Goal: Navigation & Orientation: Understand site structure

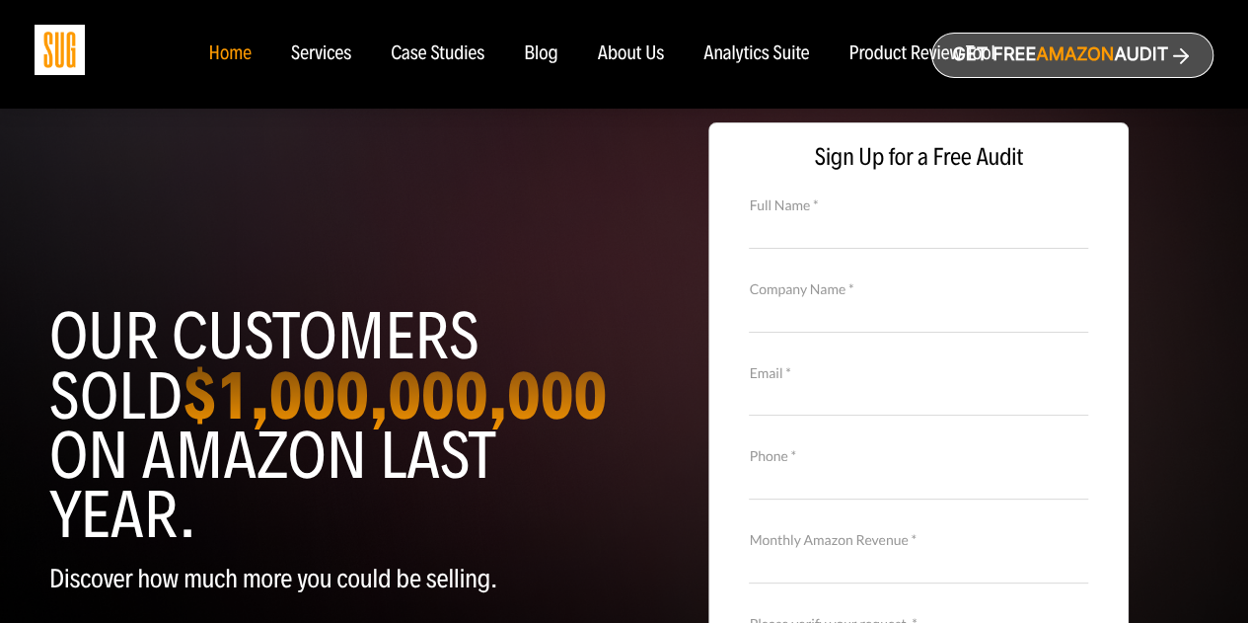
click at [223, 53] on div "Home" at bounding box center [229, 54] width 42 height 22
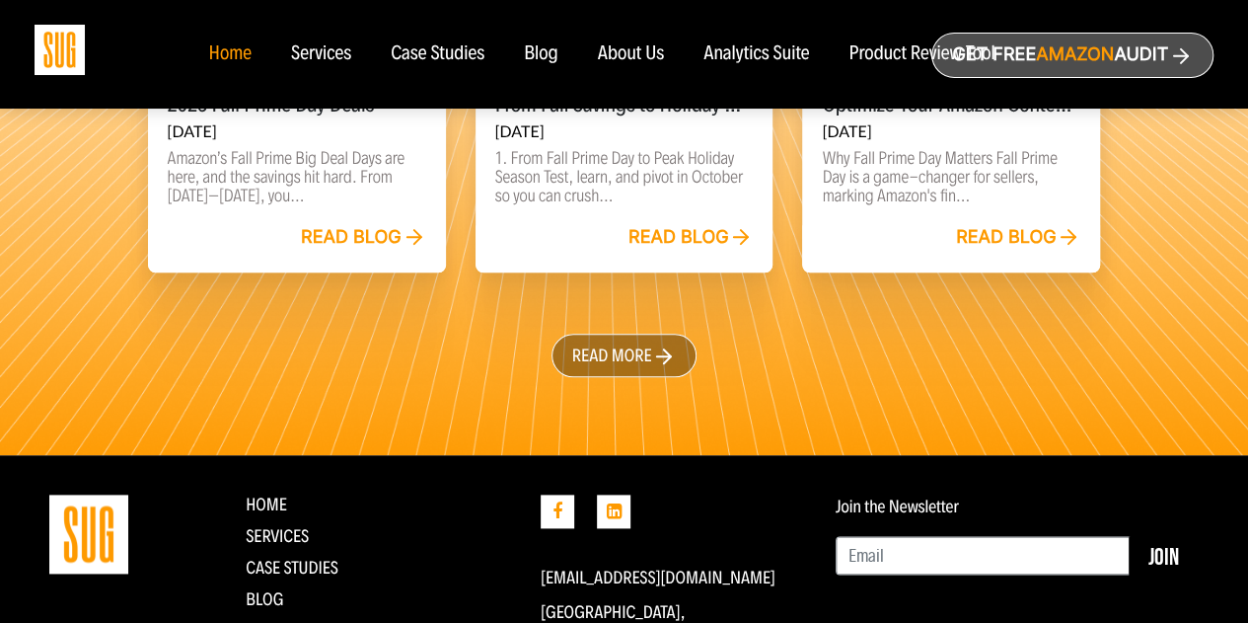
scroll to position [4847, 0]
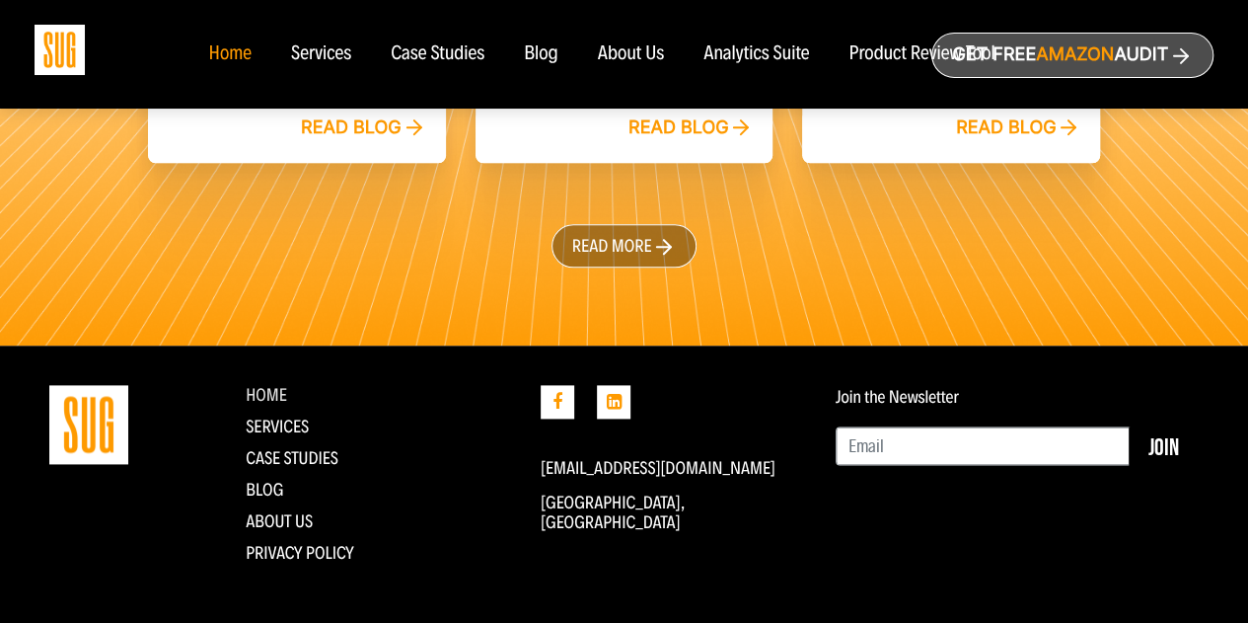
click at [263, 384] on link "Home" at bounding box center [266, 395] width 41 height 22
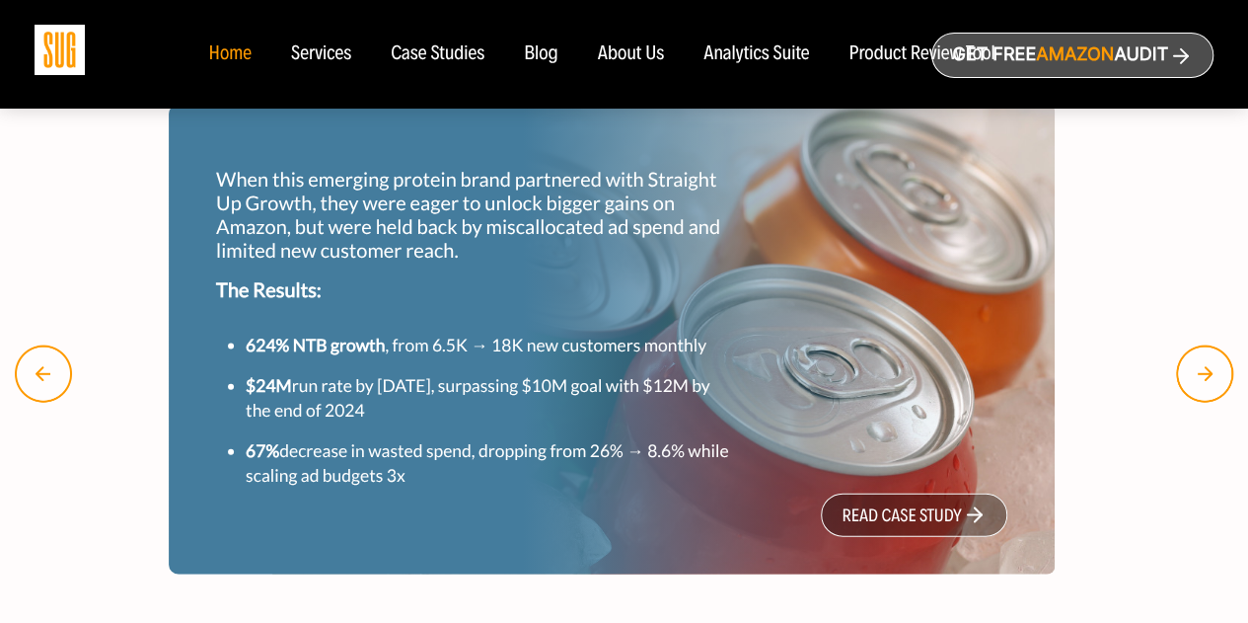
scroll to position [1974, 0]
click at [326, 64] on div "Services" at bounding box center [321, 54] width 60 height 22
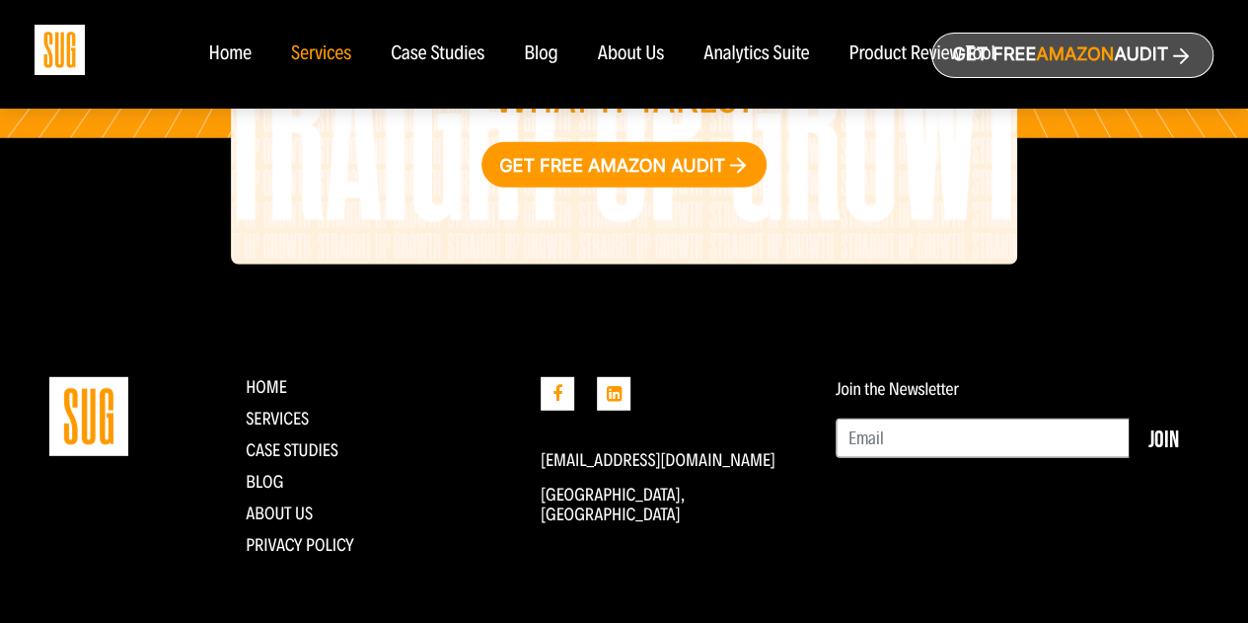
scroll to position [2611, 0]
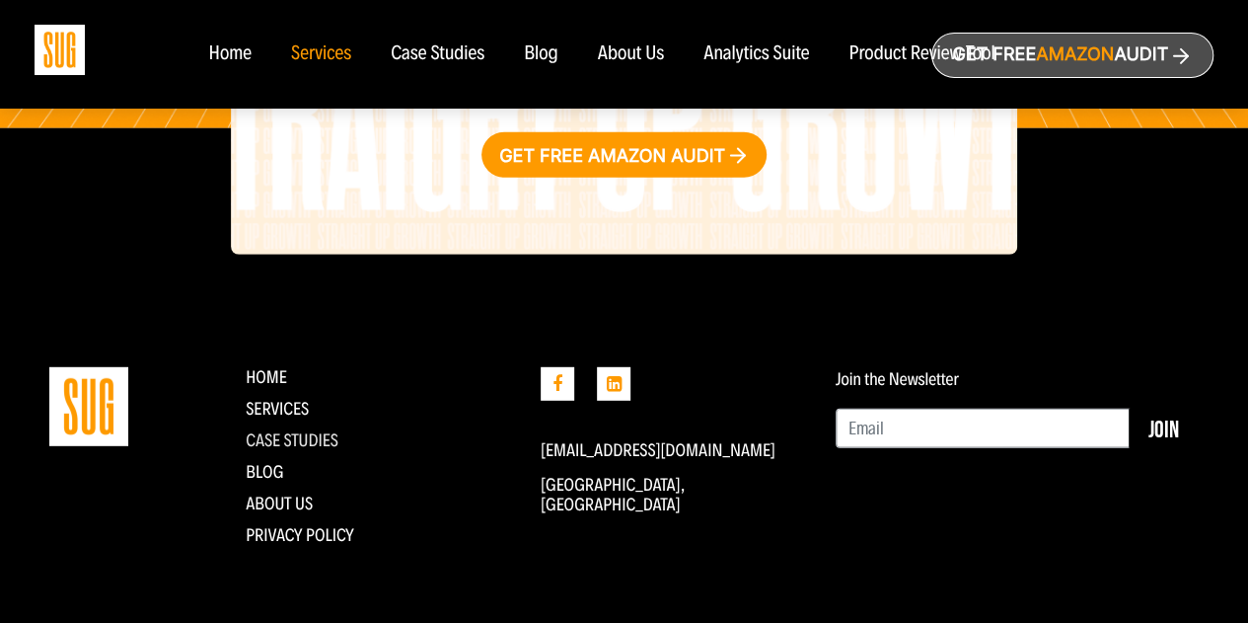
click at [285, 432] on link "CASE STUDIES" at bounding box center [292, 440] width 93 height 22
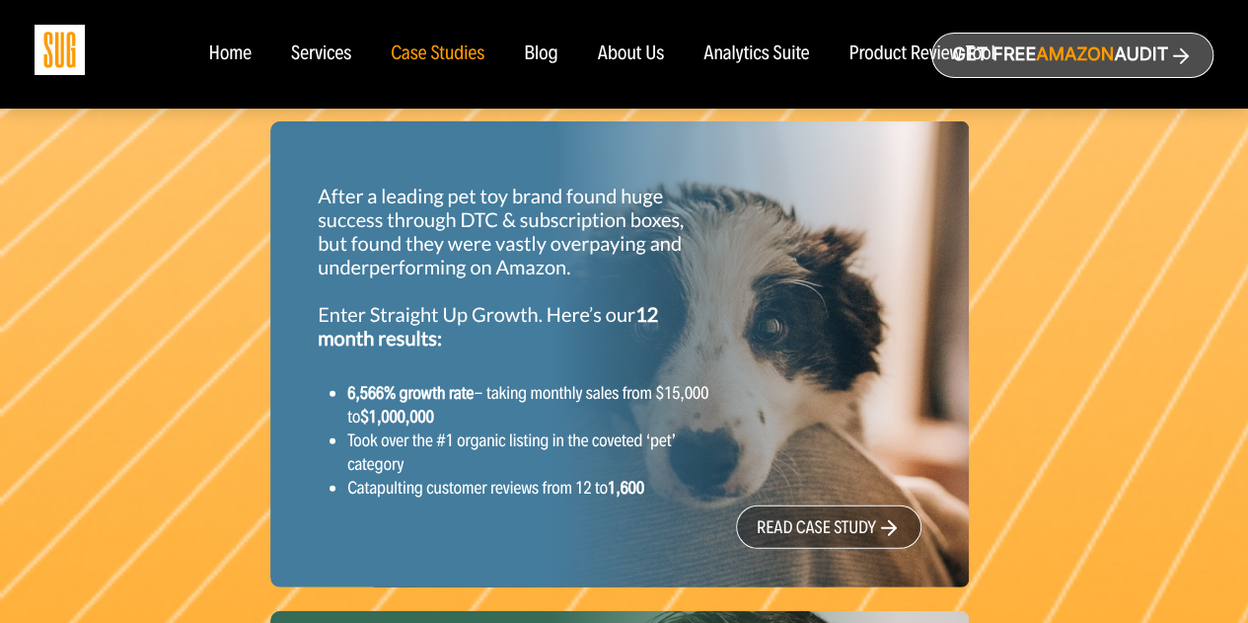
scroll to position [2665, 0]
